Goal: Transaction & Acquisition: Book appointment/travel/reservation

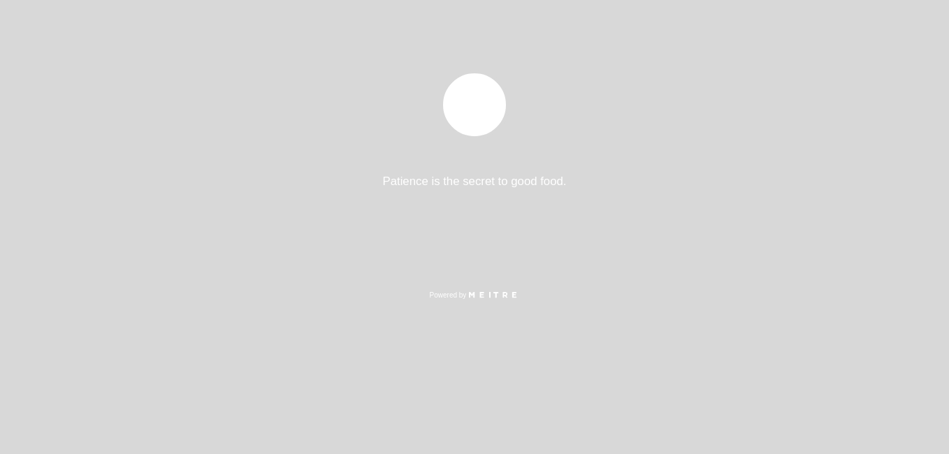
select select "es"
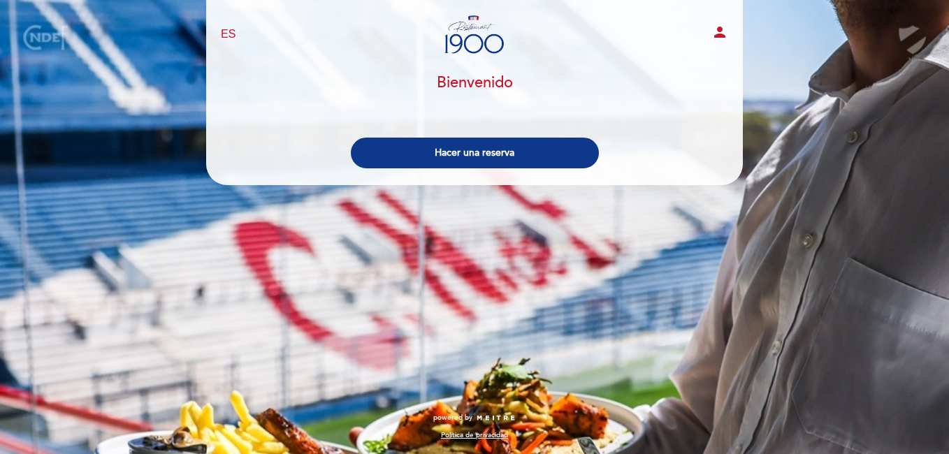
click at [459, 156] on button "Hacer una reserva" at bounding box center [475, 153] width 248 height 31
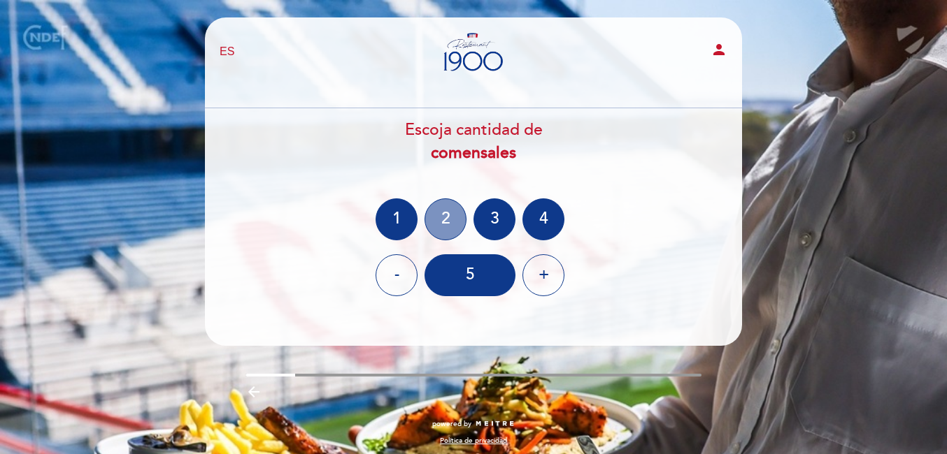
click at [443, 213] on div "2" at bounding box center [445, 220] width 42 height 42
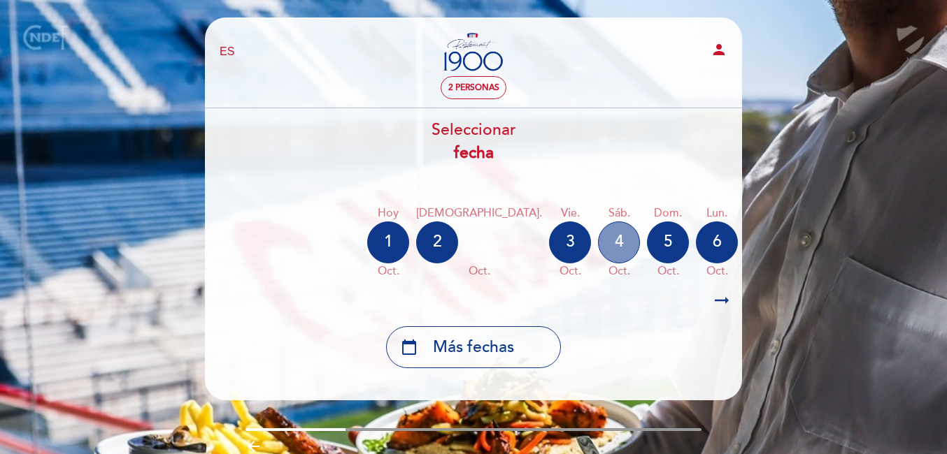
click at [598, 254] on div "4" at bounding box center [619, 243] width 42 height 42
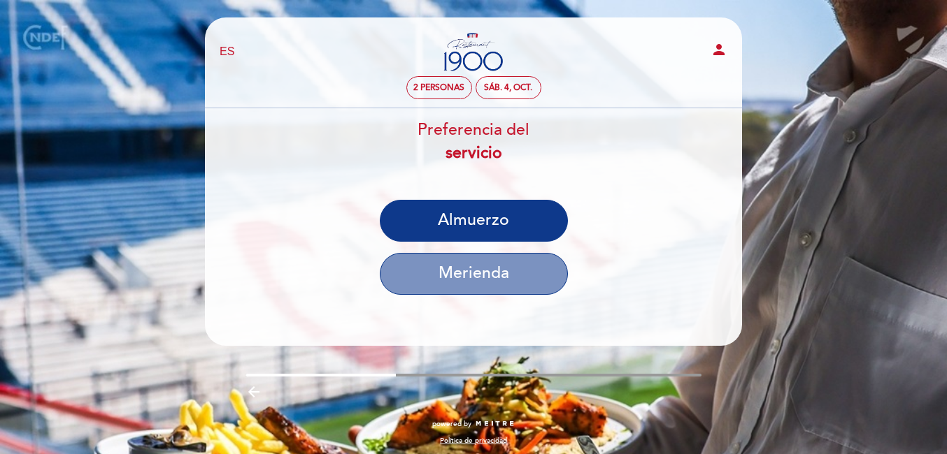
click at [449, 289] on button "Merienda" at bounding box center [474, 274] width 188 height 42
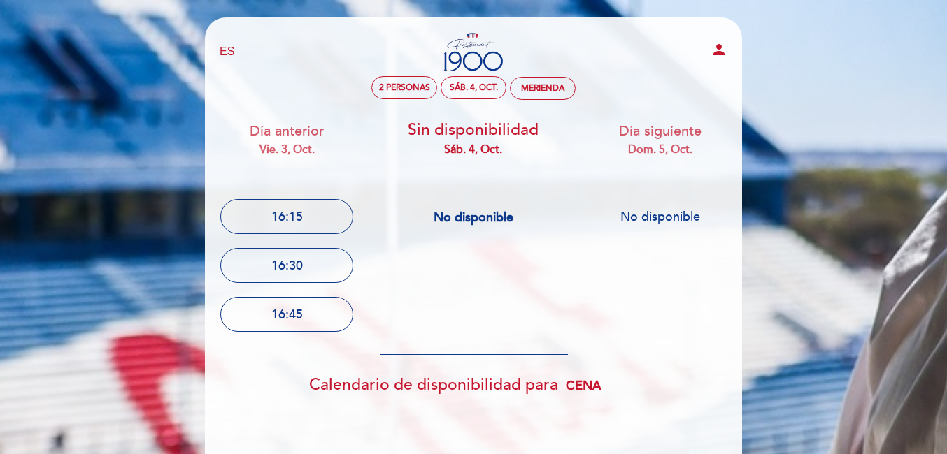
click at [453, 319] on div "Día anterior vie. 3, oct. 16:15 16:30 16:45 Sin disponibilidad sáb. 4, oct. No …" at bounding box center [473, 428] width 559 height 641
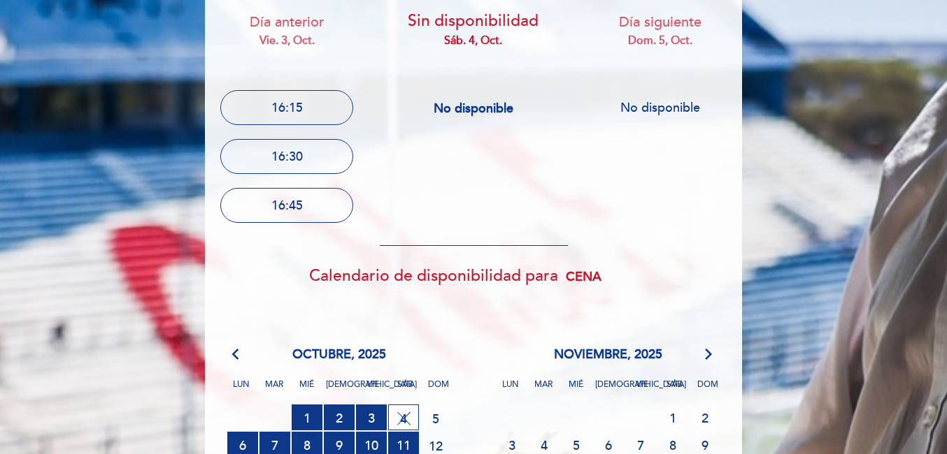
scroll to position [112, 0]
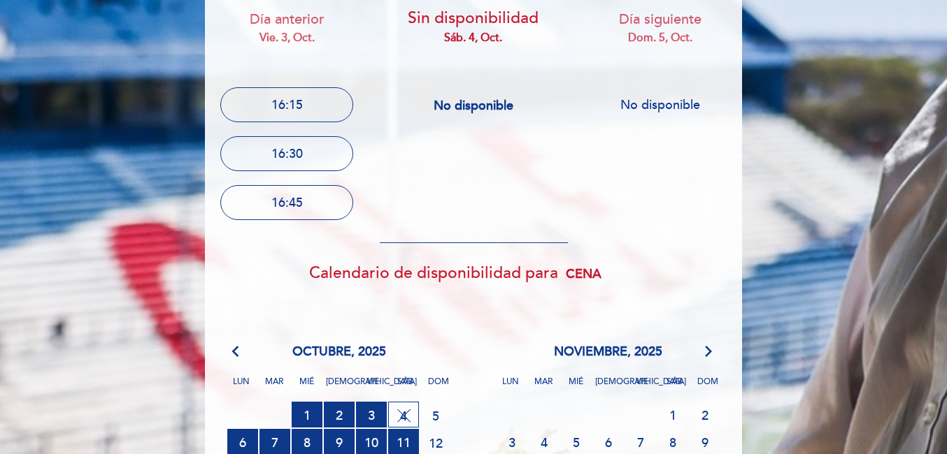
click at [438, 138] on div "Día anterior vie. 3, oct. 16:15 16:30 16:45 Sin disponibilidad sáb. 4, oct. No …" at bounding box center [473, 317] width 559 height 641
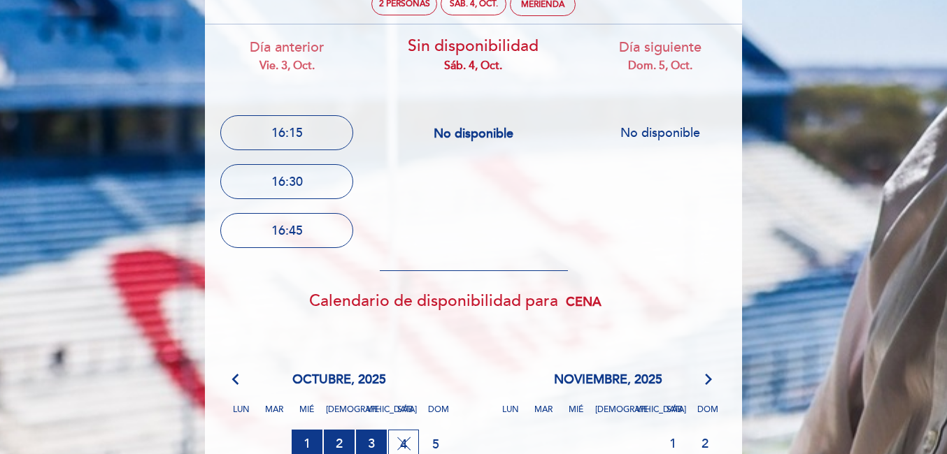
scroll to position [28, 0]
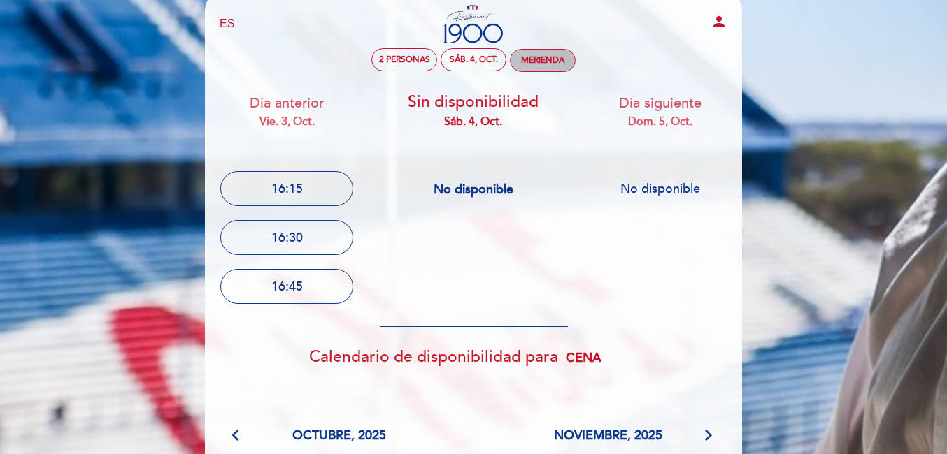
click at [540, 53] on div "Merienda" at bounding box center [542, 61] width 64 height 22
select select "? undefined:undefined ?"
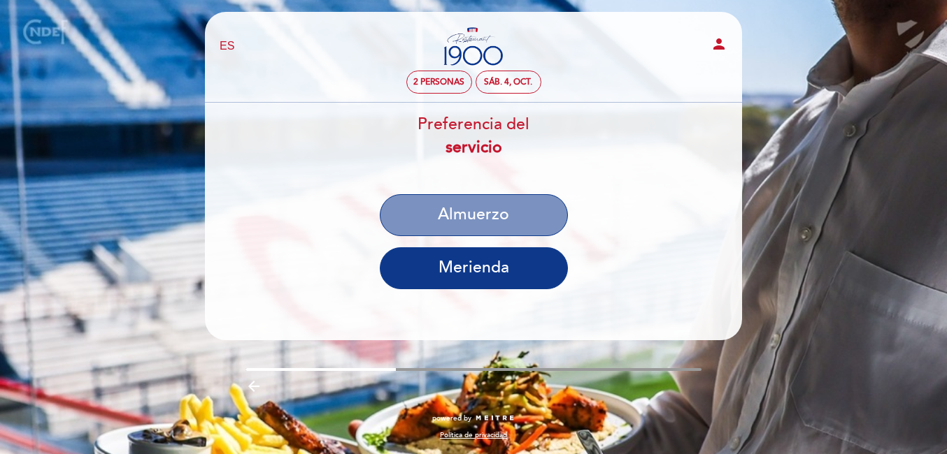
click at [492, 199] on button "Almuerzo" at bounding box center [474, 215] width 188 height 42
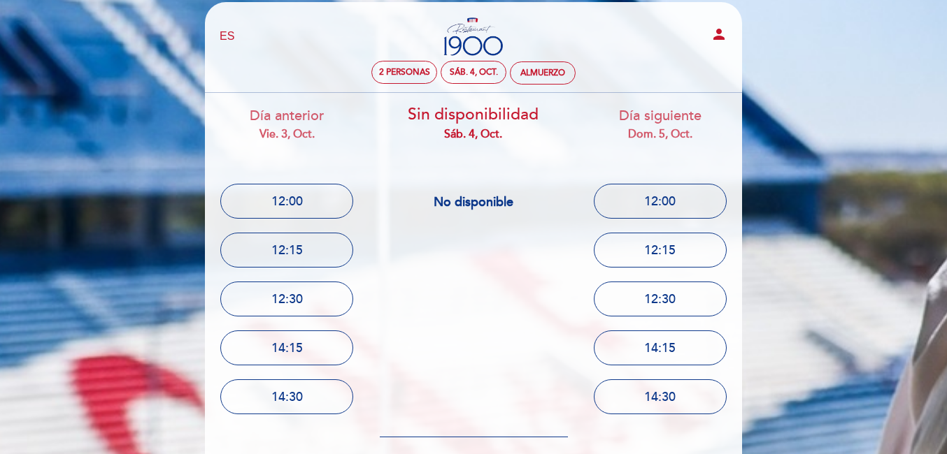
click at [459, 242] on div "Día anterior vie. 3, oct. 12:00 12:15 12:30 14:15 14:30" at bounding box center [473, 462] width 559 height 739
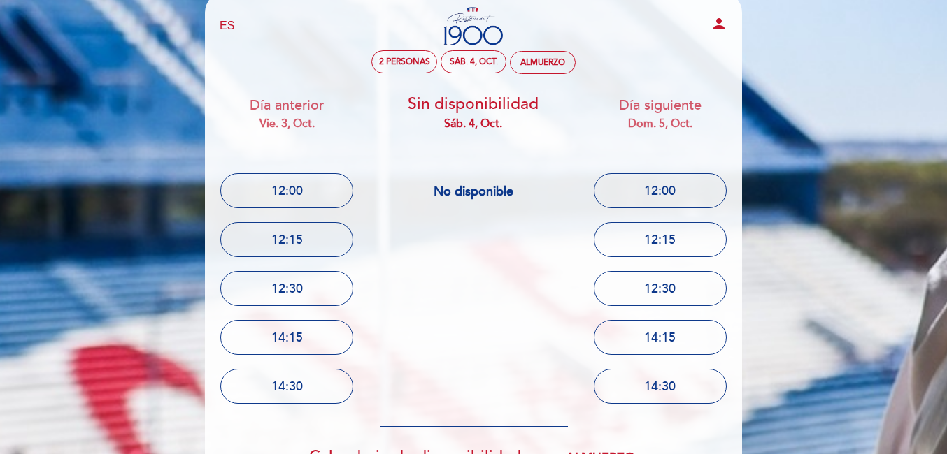
scroll to position [28, 0]
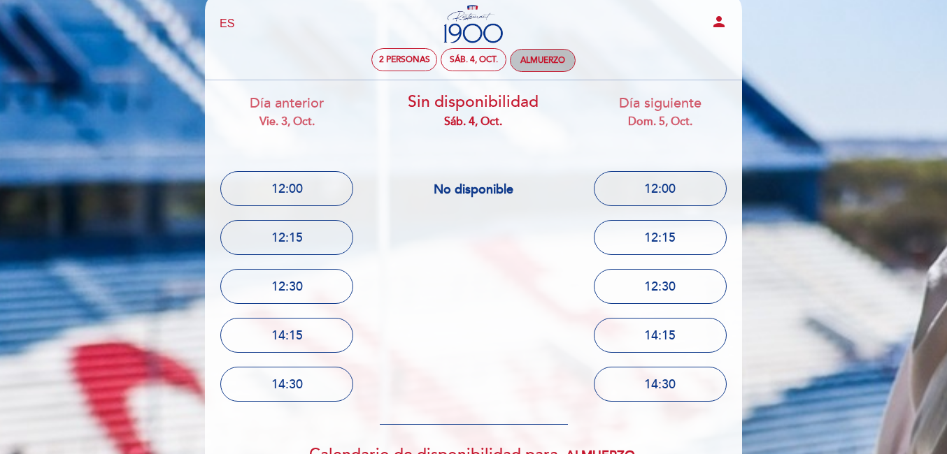
click at [545, 58] on div "Almuerzo" at bounding box center [542, 60] width 45 height 10
select select "? undefined:undefined ?"
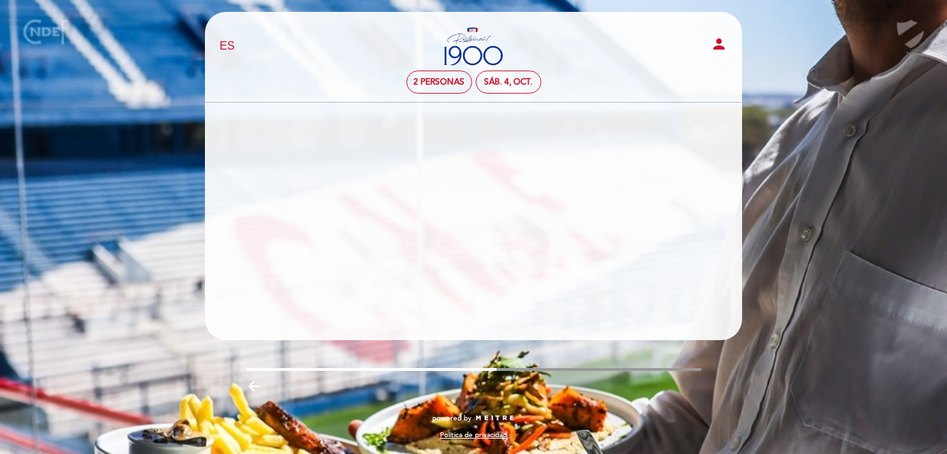
scroll to position [15, 0]
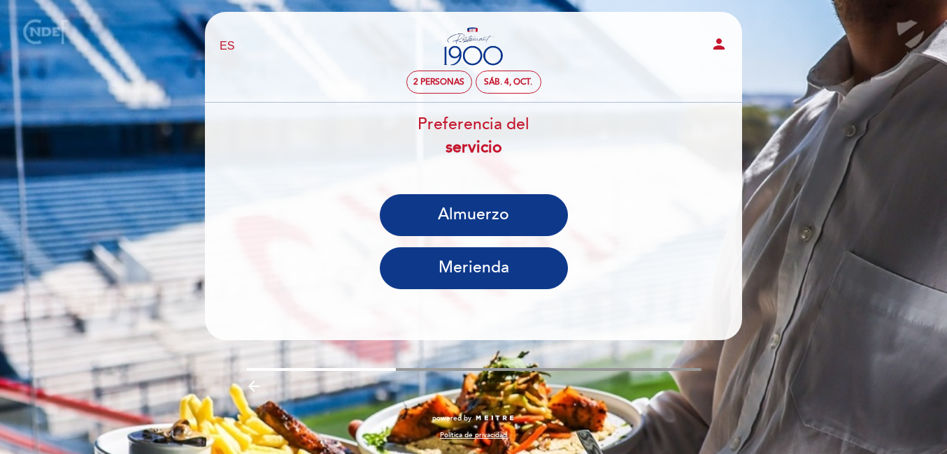
click at [531, 260] on button "Merienda" at bounding box center [474, 268] width 188 height 42
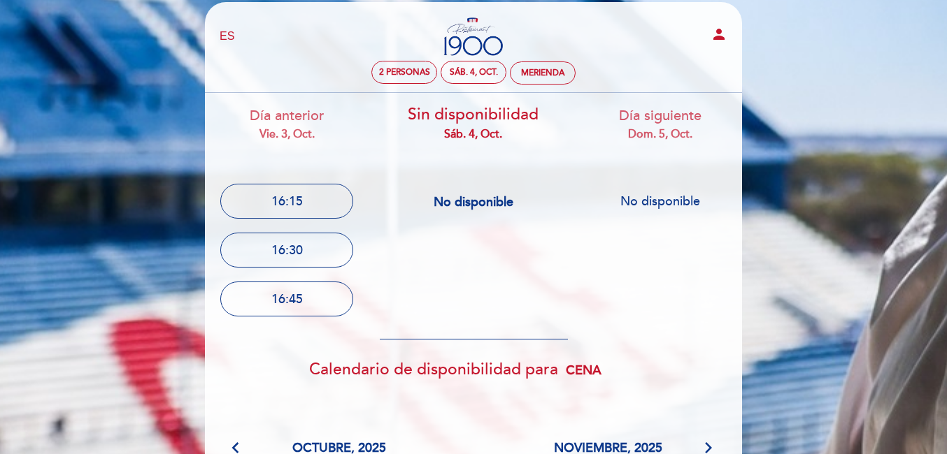
click at [585, 374] on select "Almuerzo Cena" at bounding box center [600, 370] width 76 height 27
click at [562, 357] on select "Almuerzo Cena" at bounding box center [600, 370] width 76 height 27
click at [590, 364] on select "Almuerzo Cena" at bounding box center [600, 370] width 76 height 27
click at [562, 357] on select "Almuerzo Cena" at bounding box center [600, 370] width 76 height 27
click at [531, 69] on div "Merienda" at bounding box center [542, 73] width 43 height 10
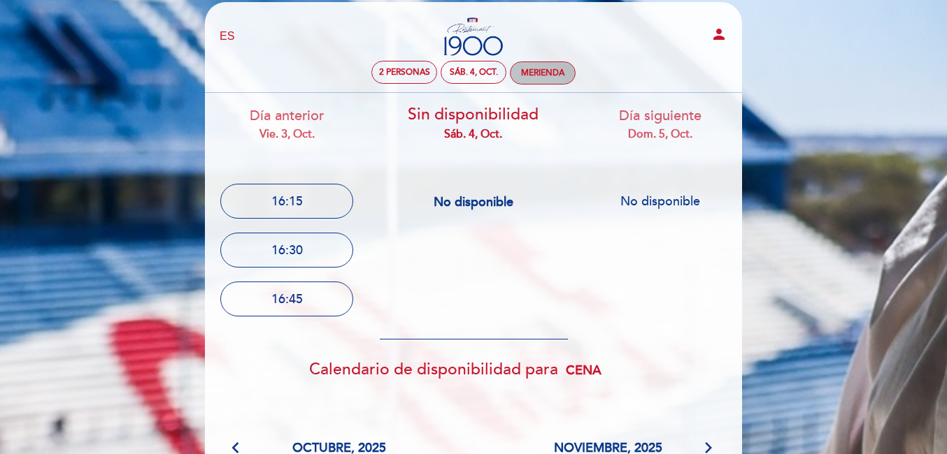
select select "? undefined:undefined ?"
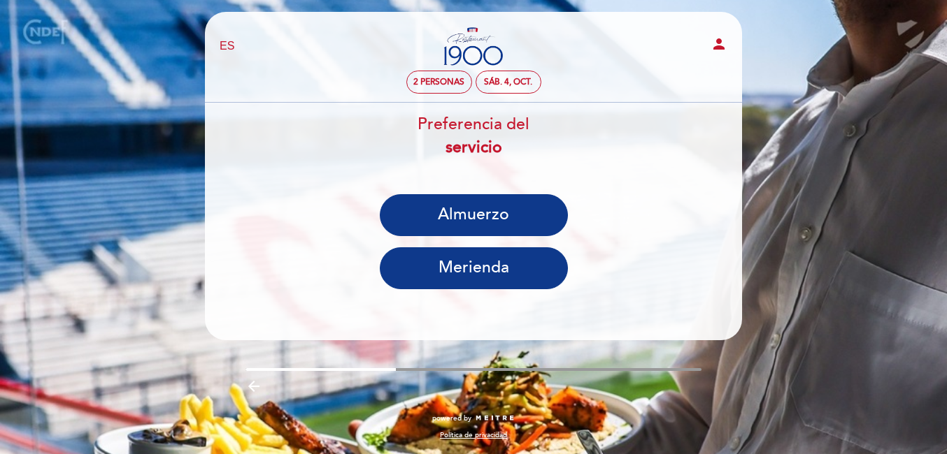
click at [508, 195] on button "Almuerzo" at bounding box center [474, 215] width 188 height 42
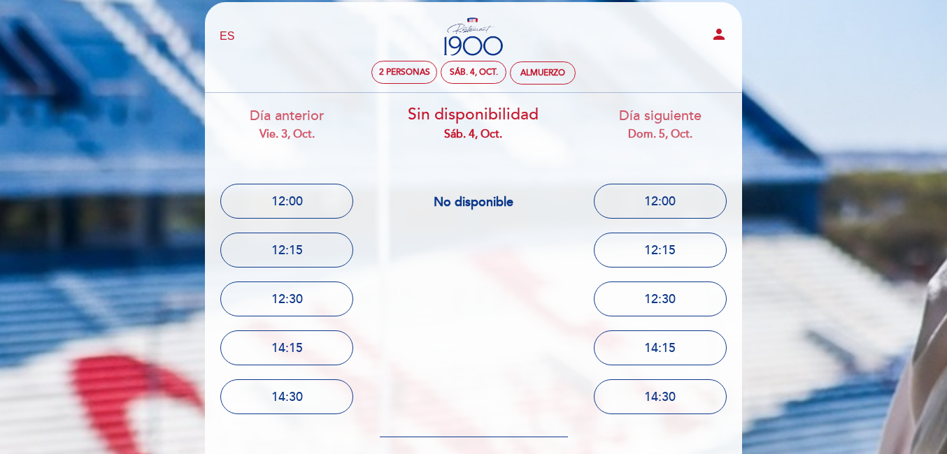
click at [556, 148] on div "Sin disponibilidad sáb. 4, oct. No disponible" at bounding box center [473, 160] width 187 height 134
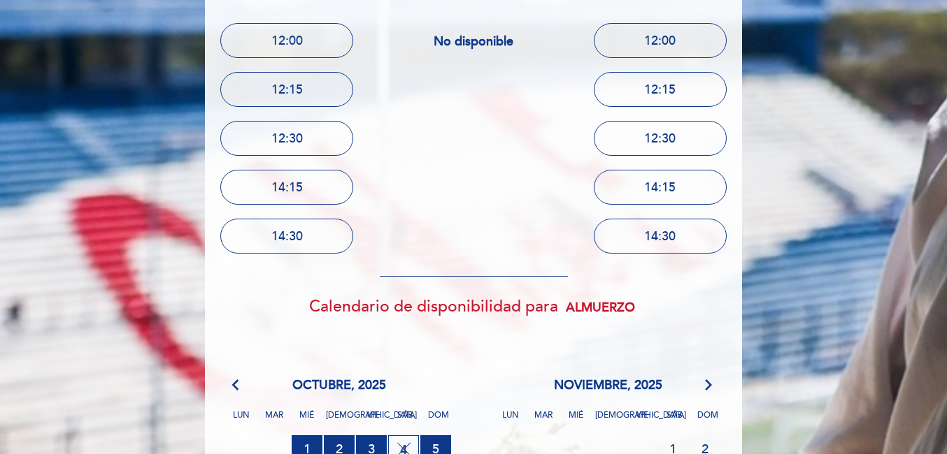
scroll to position [183, 0]
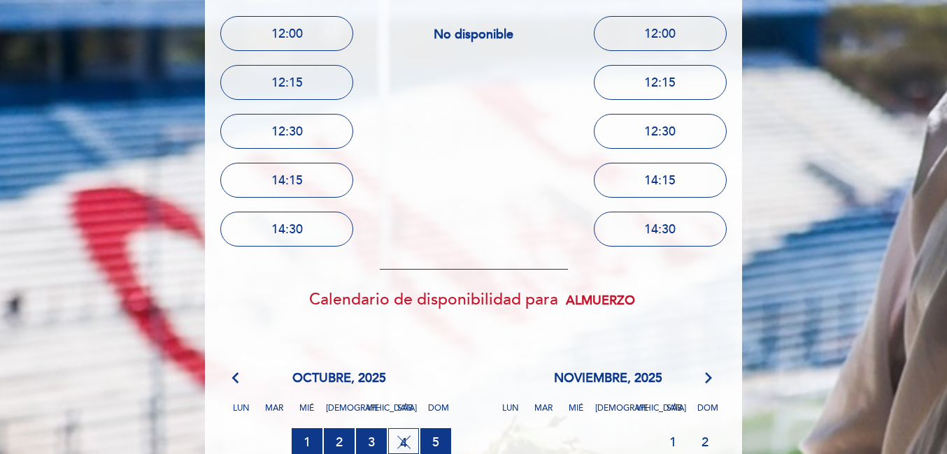
click at [575, 296] on select "Almuerzo Cena" at bounding box center [600, 300] width 76 height 27
select select "dinner"
click at [562, 287] on select "Almuerzo Cena" at bounding box center [600, 300] width 76 height 27
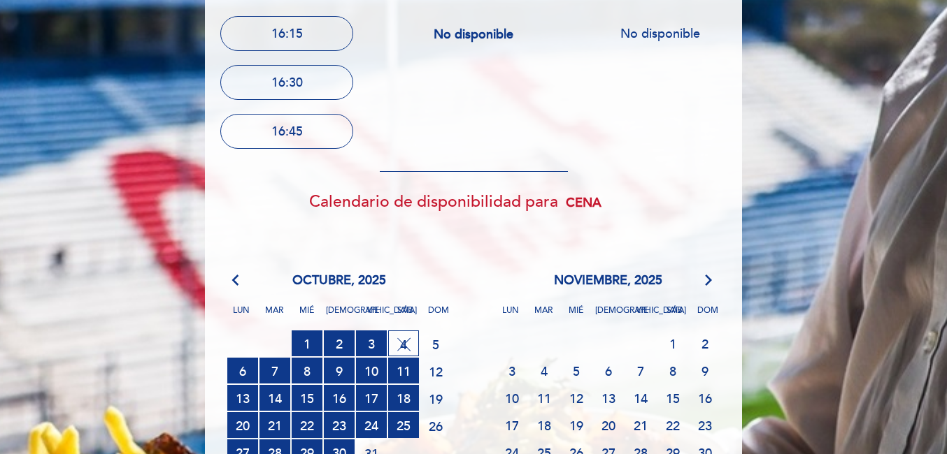
click at [506, 132] on div "Día anterior vie. 3, oct. 16:15 16:30 16:45 Sin disponibilidad sáb. 4, oct. No …" at bounding box center [473, 245] width 559 height 641
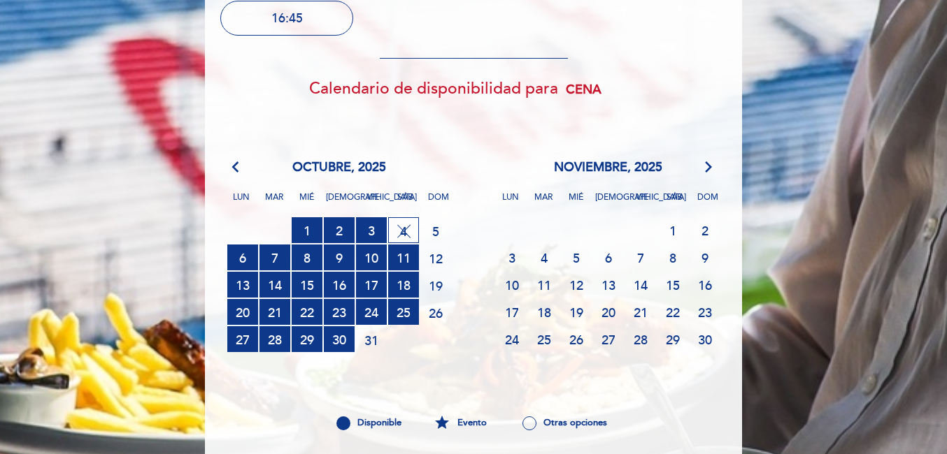
scroll to position [308, 0]
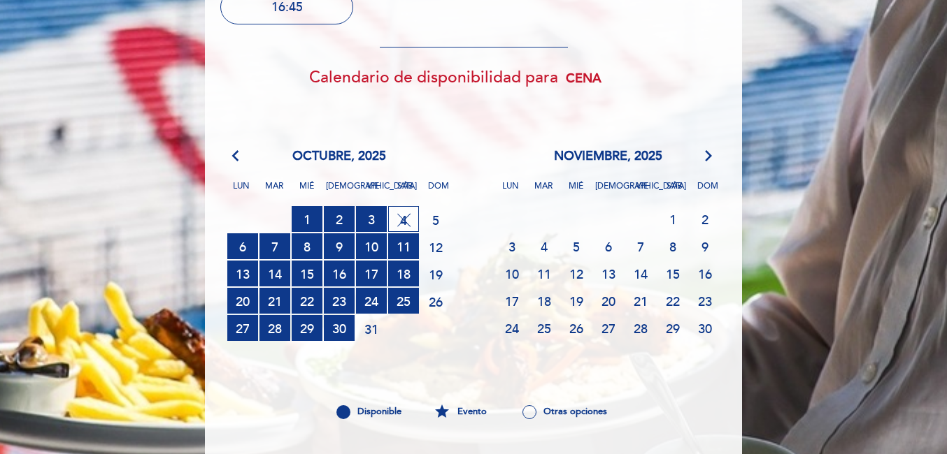
click at [569, 80] on select "Almuerzo Cena" at bounding box center [600, 78] width 76 height 27
click at [562, 65] on select "Almuerzo Cena" at bounding box center [600, 78] width 76 height 27
click at [458, 144] on section "arrow_back_ios [DATE] arrow_forward_ios Lun Mar Mié Jue Vie Sáb Dom 29 30 1 RES…" at bounding box center [473, 282] width 538 height 315
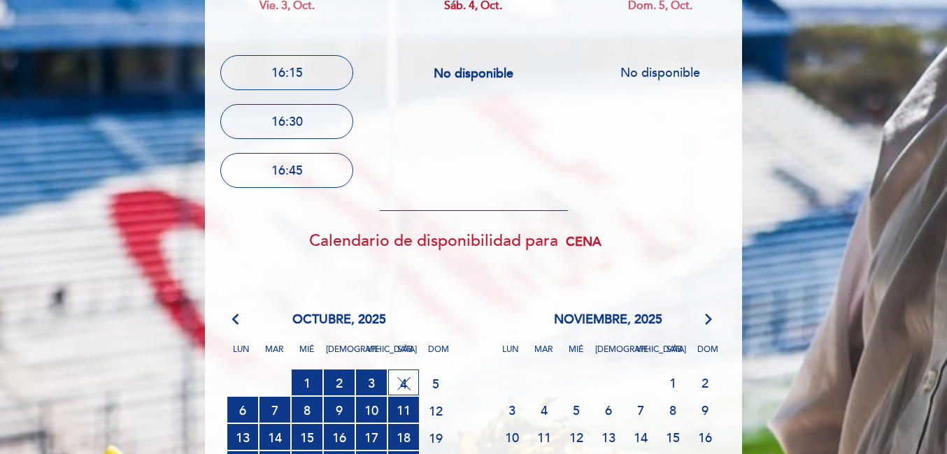
scroll to position [0, 0]
